Goal: Task Accomplishment & Management: Use online tool/utility

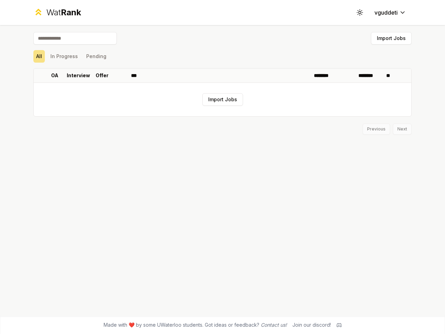
click at [360, 13] on icon at bounding box center [359, 12] width 7 height 7
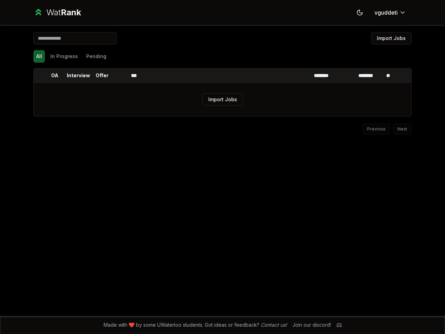
click at [391, 38] on button "Import Jobs" at bounding box center [391, 38] width 41 height 13
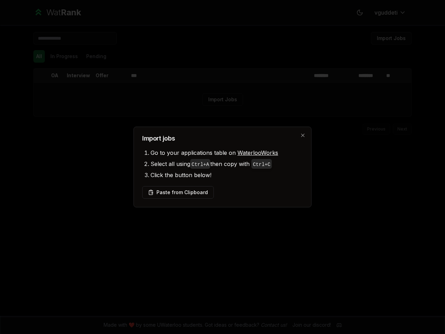
click at [64, 56] on div at bounding box center [222, 167] width 445 height 334
click at [96, 56] on div at bounding box center [222, 167] width 445 height 334
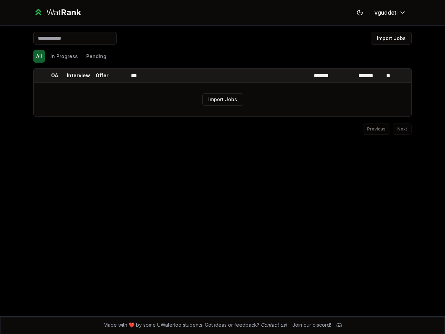
click at [39, 75] on th at bounding box center [39, 75] width 11 height 14
click at [55, 75] on p "OA" at bounding box center [54, 75] width 7 height 7
click at [78, 75] on p "Interview" at bounding box center [78, 75] width 23 height 7
click at [102, 75] on p "Offer" at bounding box center [102, 75] width 13 height 7
click at [120, 75] on th at bounding box center [120, 75] width 17 height 14
